Goal: Navigation & Orientation: Go to known website

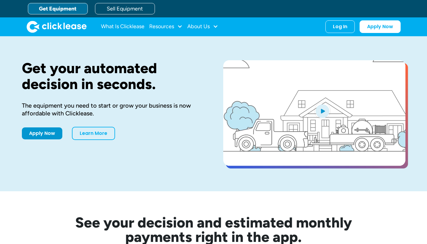
click at [112, 7] on link "Sell Equipment" at bounding box center [125, 8] width 60 height 11
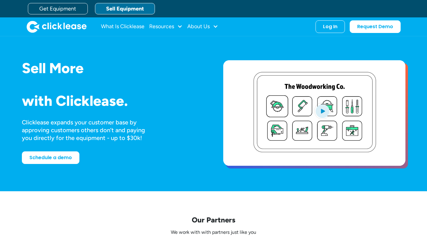
click at [334, 29] on div "Log In Account login I use Clicklease to get my equipment Partner Portal I offe…" at bounding box center [330, 26] width 29 height 13
click at [332, 27] on div "Log In" at bounding box center [330, 27] width 14 height 6
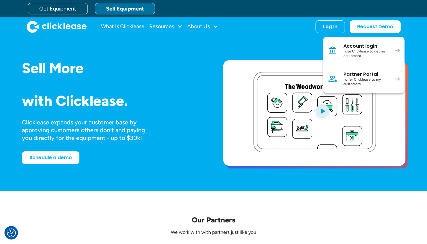
click at [355, 72] on div "Partner Portal" at bounding box center [365, 74] width 45 height 6
